Goal: Task Accomplishment & Management: Manage account settings

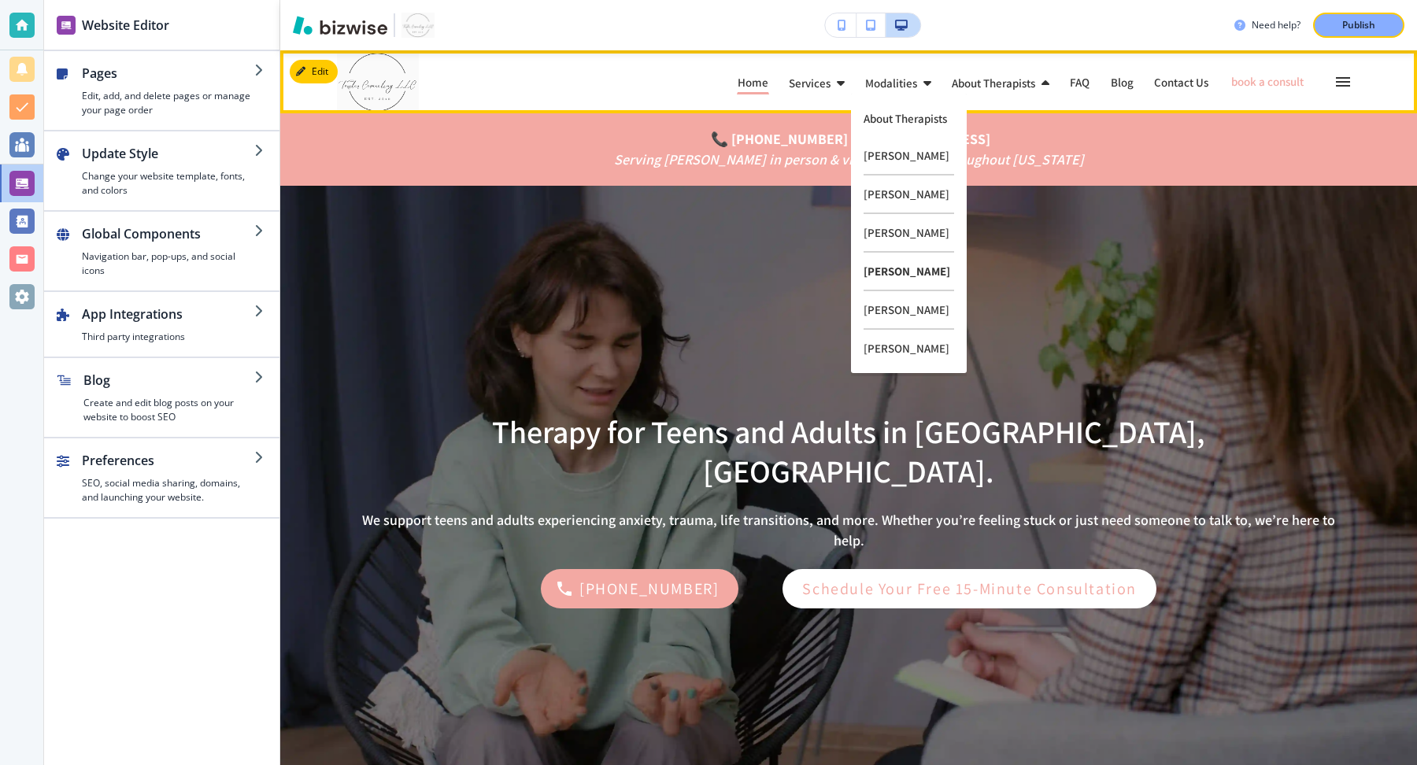
click at [915, 265] on p "[PERSON_NAME]" at bounding box center [908, 272] width 91 height 39
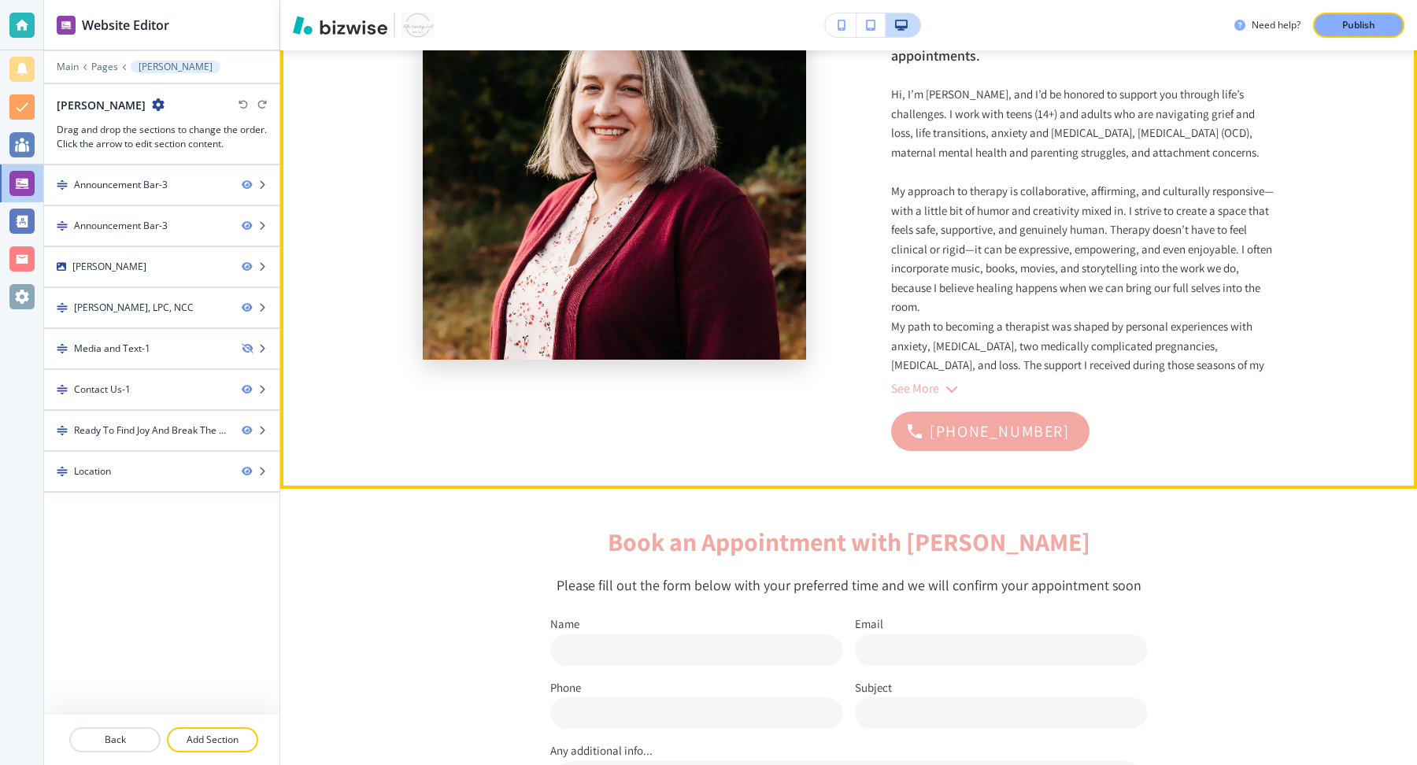
scroll to position [942, 0]
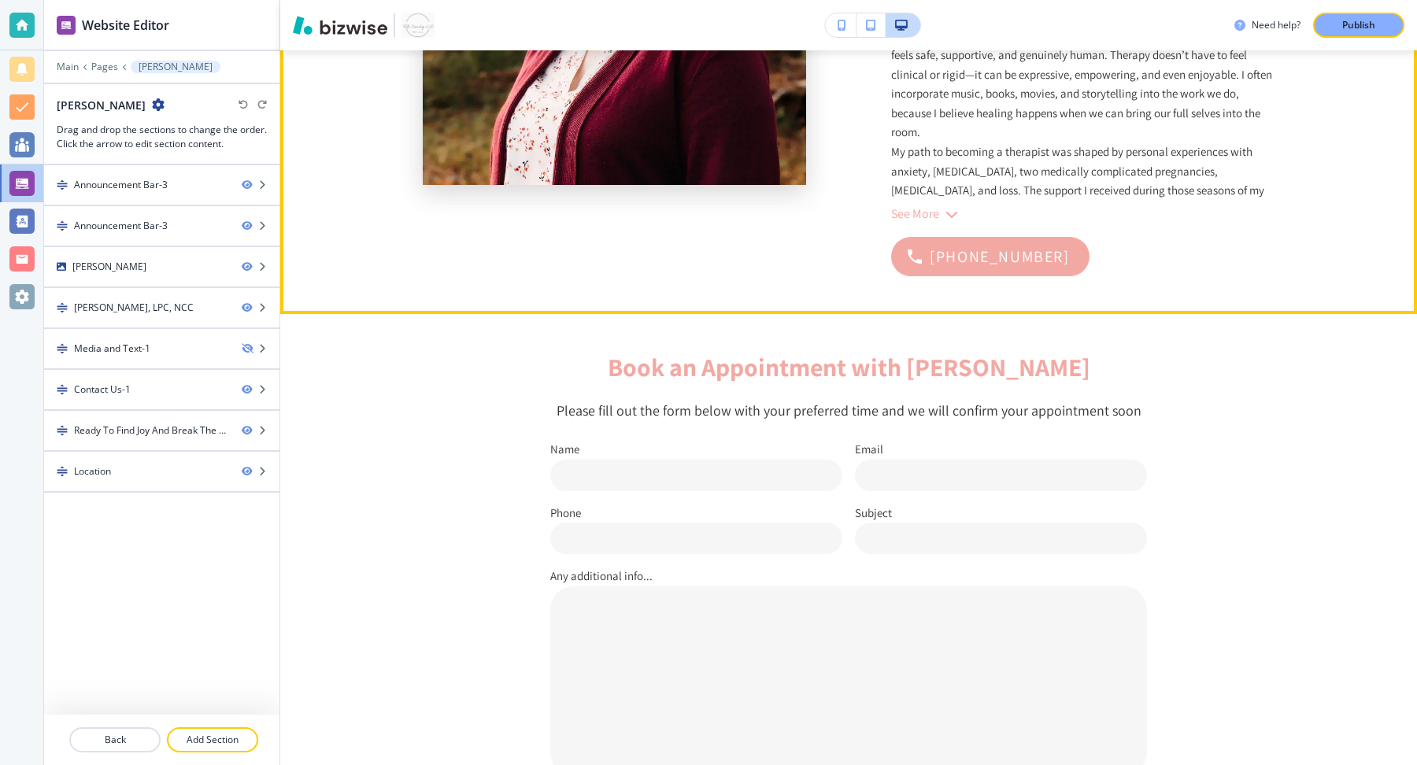
click at [930, 228] on div "[PERSON_NAME], LPC, NCC Accepting new clients, early morning and evening appoin…" at bounding box center [1082, 39] width 383 height 475
click at [931, 217] on div "See More" at bounding box center [916, 214] width 50 height 14
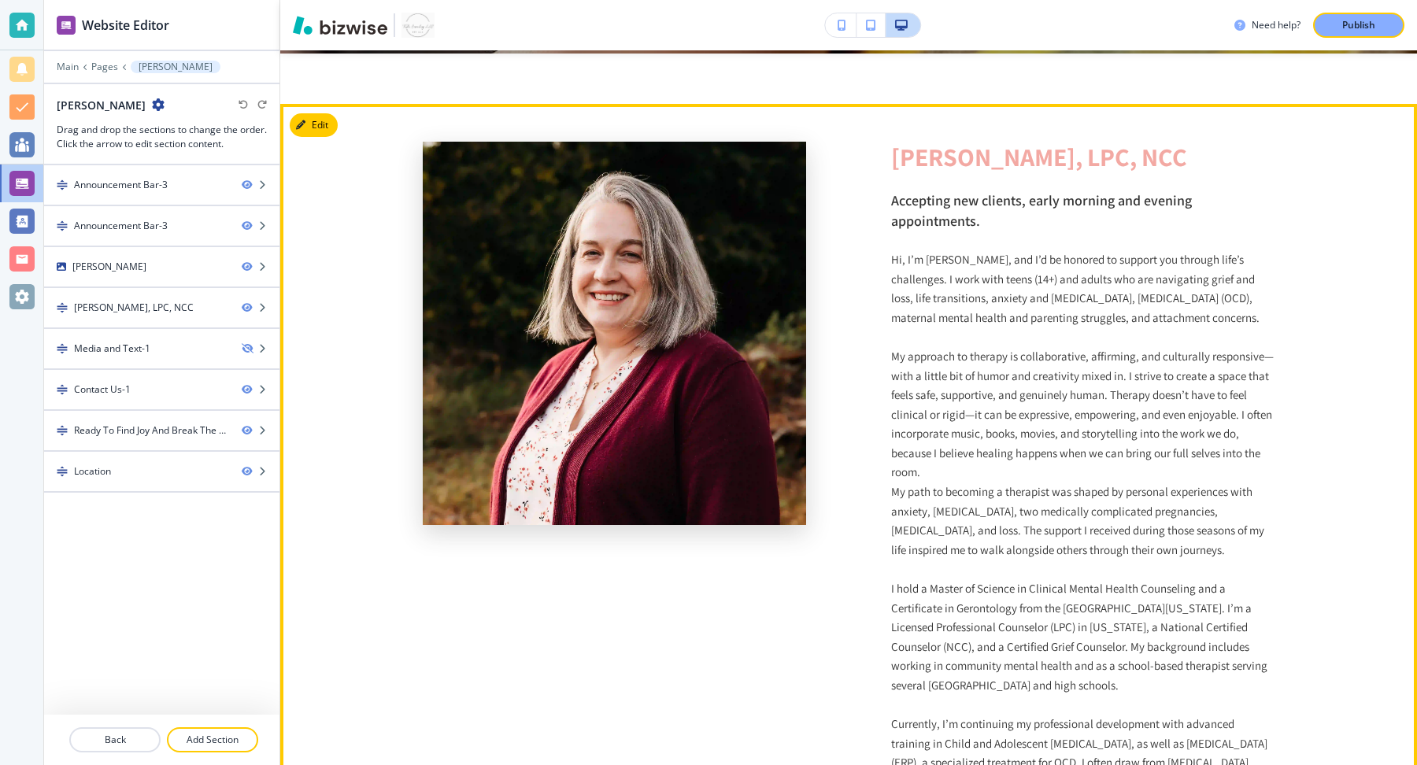
scroll to position [589, 0]
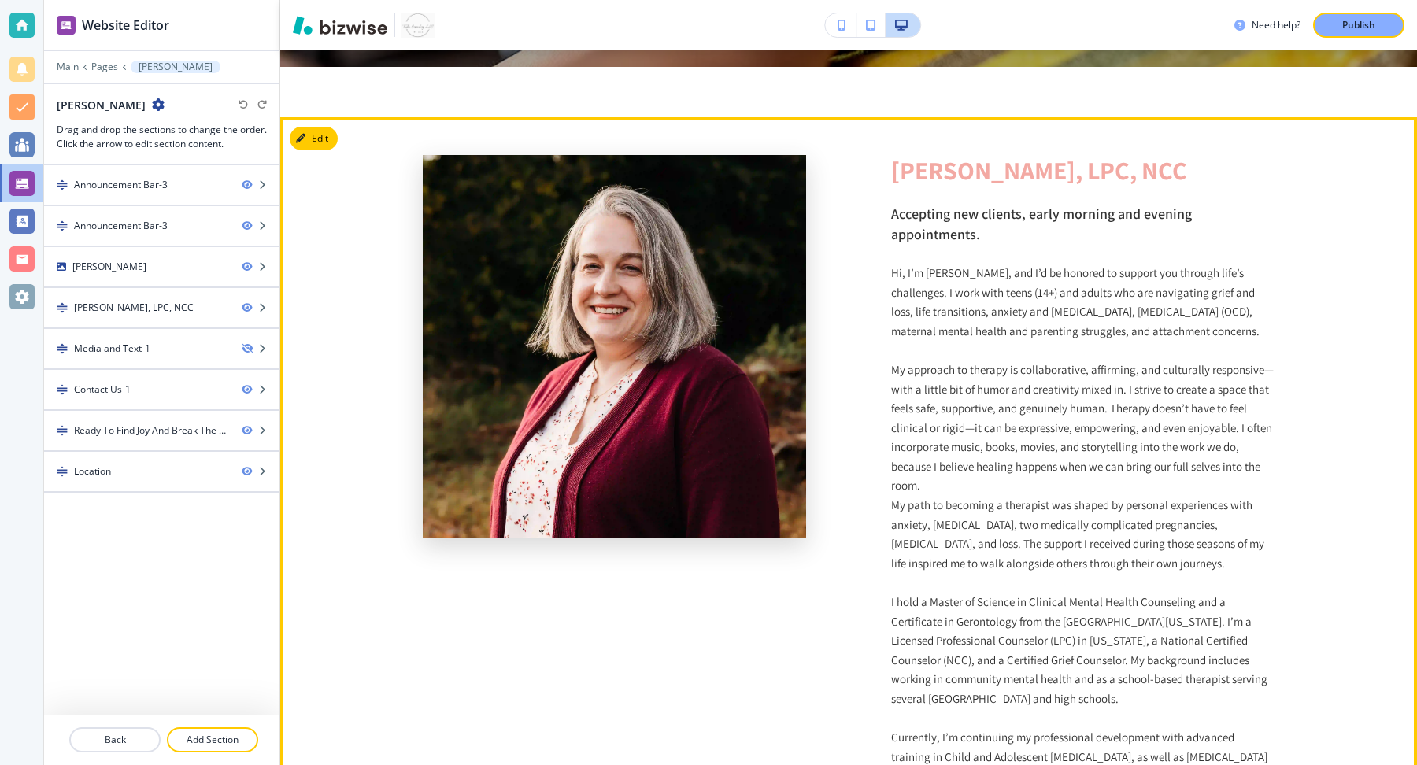
click at [309, 150] on div "[PERSON_NAME], LPC, NCC Accepting new clients, early morning and evening appoin…" at bounding box center [848, 605] width 1137 height 976
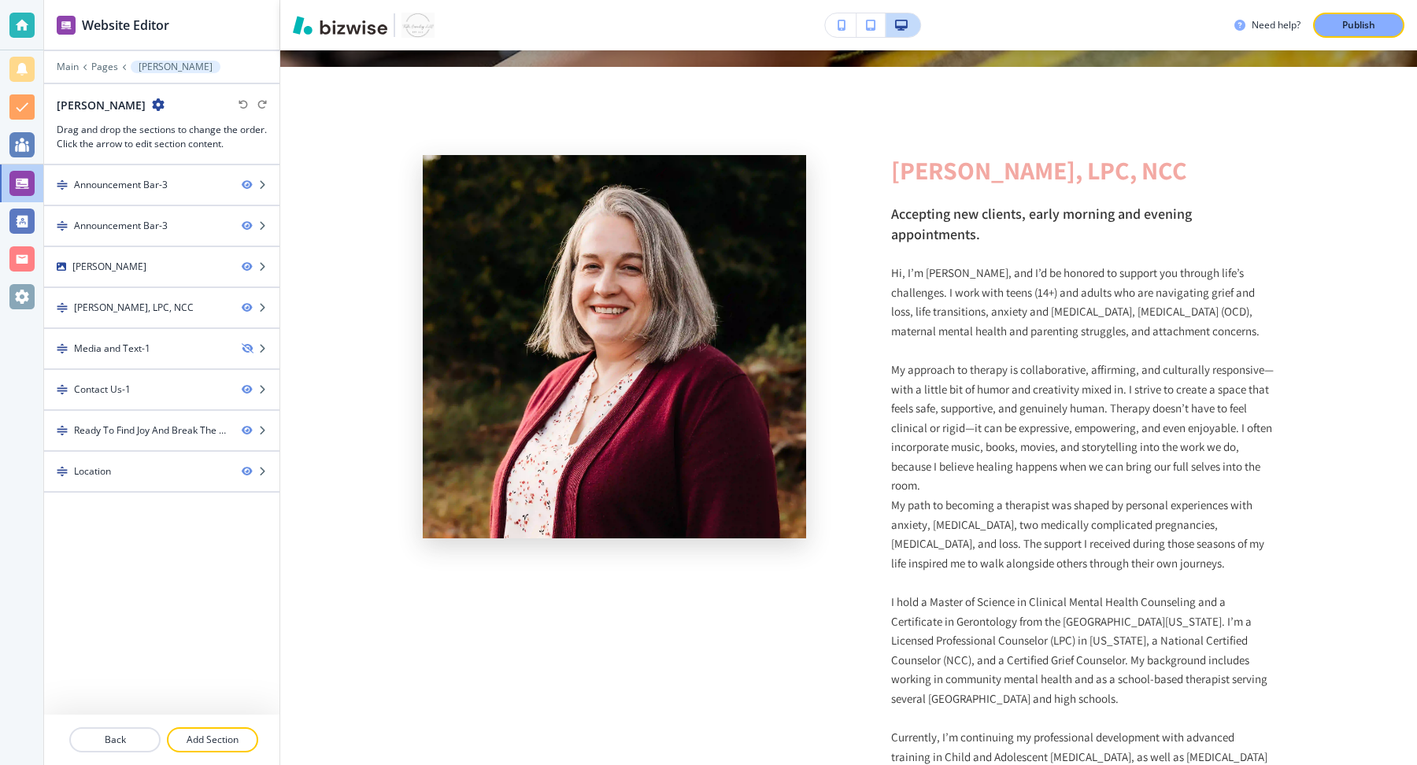
click at [313, 133] on div "[PERSON_NAME], LPC, NCC Accepting new clients, early morning and evening appoin…" at bounding box center [848, 605] width 1137 height 976
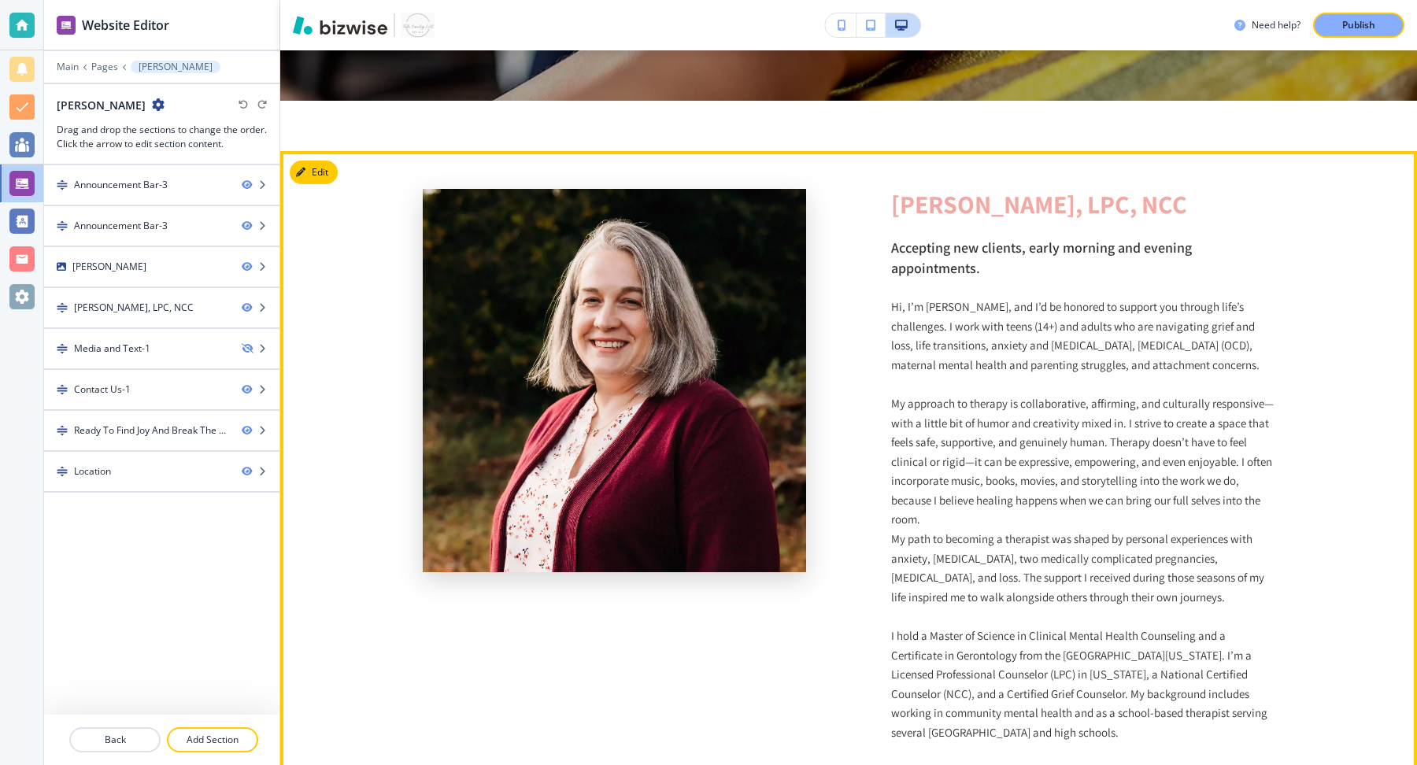
scroll to position [657, 0]
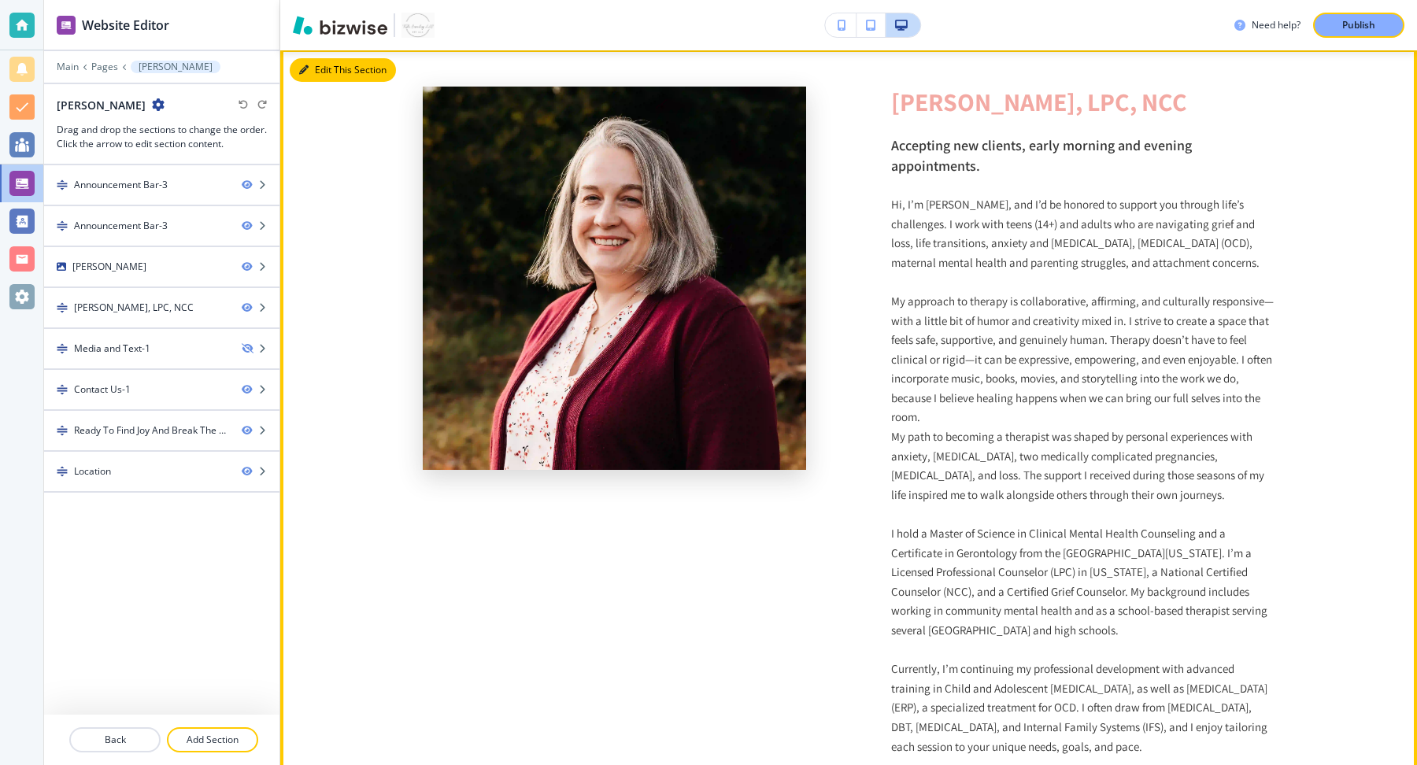
click at [316, 72] on button "Edit This Section" at bounding box center [343, 70] width 106 height 24
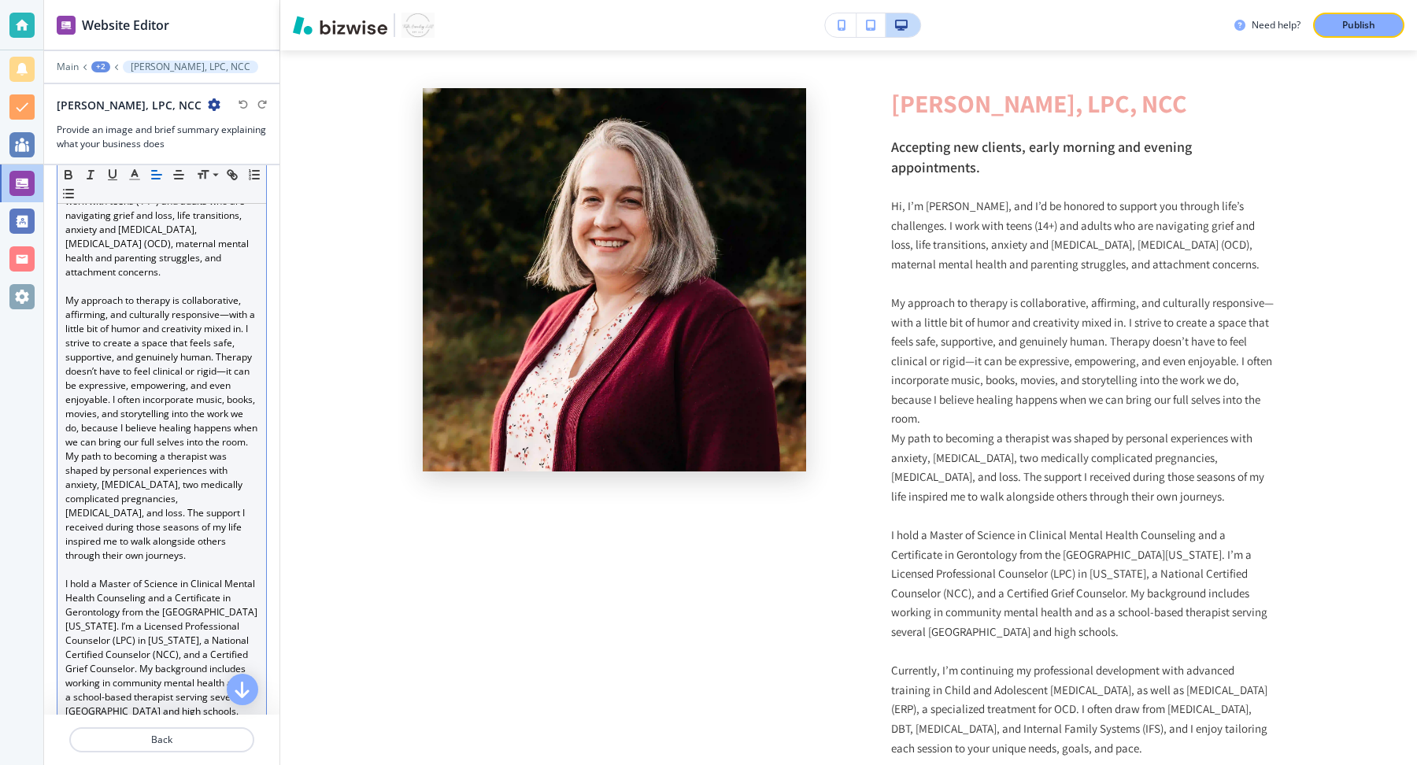
scroll to position [773, 0]
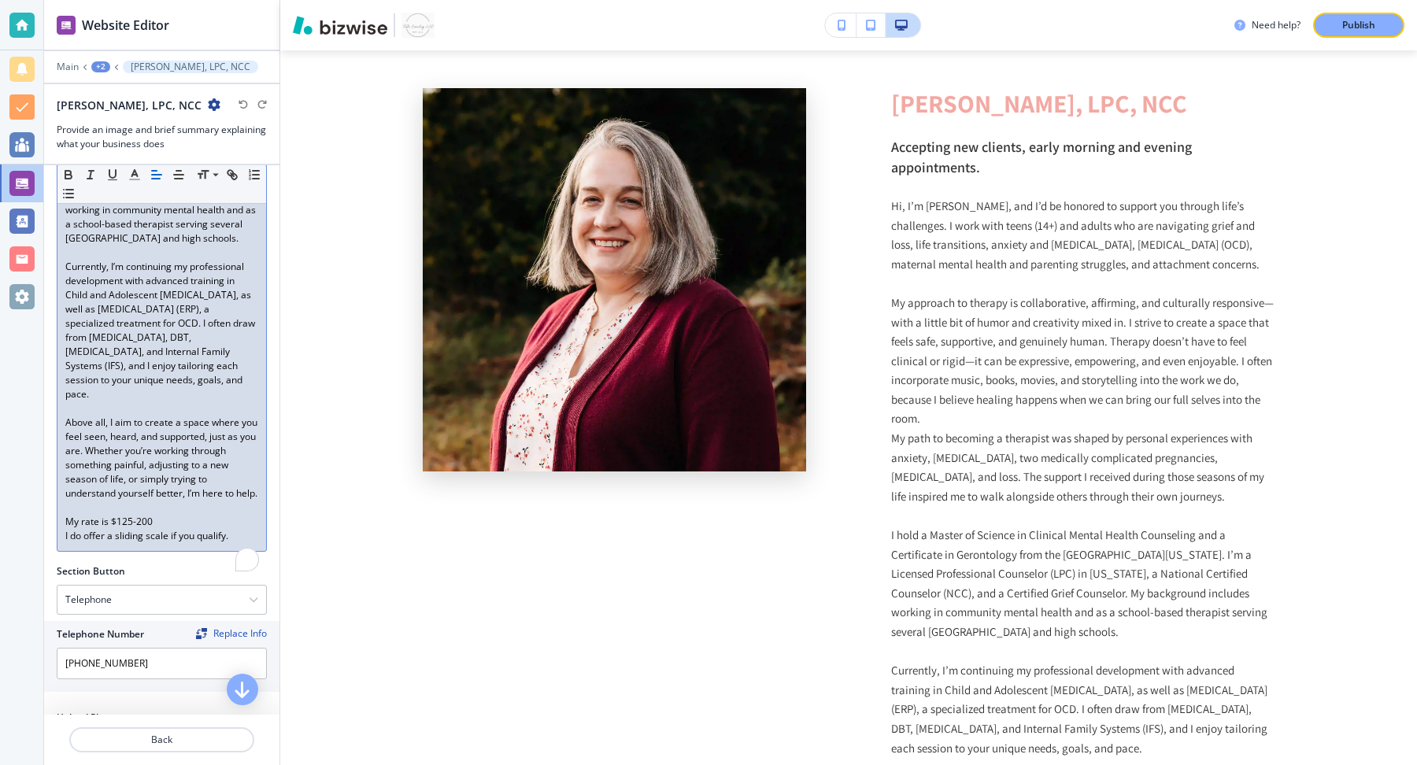
click at [133, 529] on p "My rate is $125-200" at bounding box center [161, 522] width 193 height 14
